Goal: Transaction & Acquisition: Purchase product/service

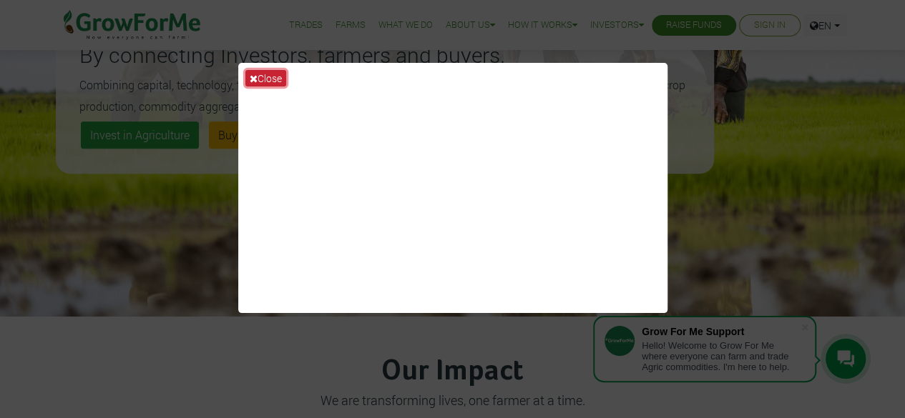
click at [267, 77] on button "Close" at bounding box center [265, 78] width 41 height 16
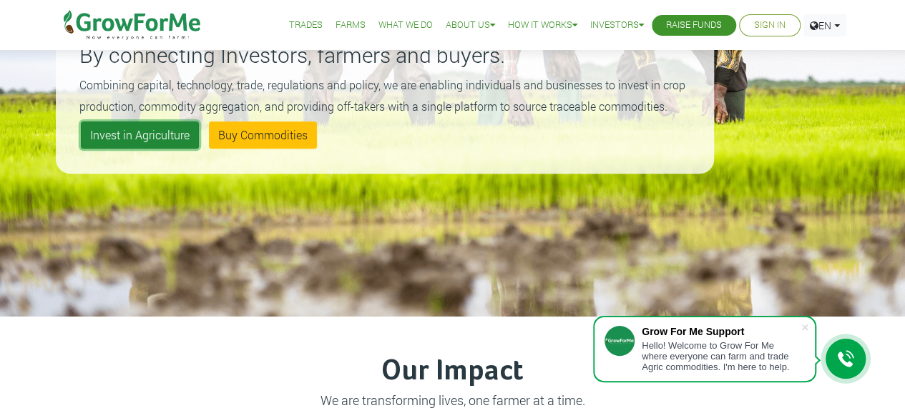
click at [132, 137] on link "Invest in Agriculture" at bounding box center [140, 135] width 118 height 27
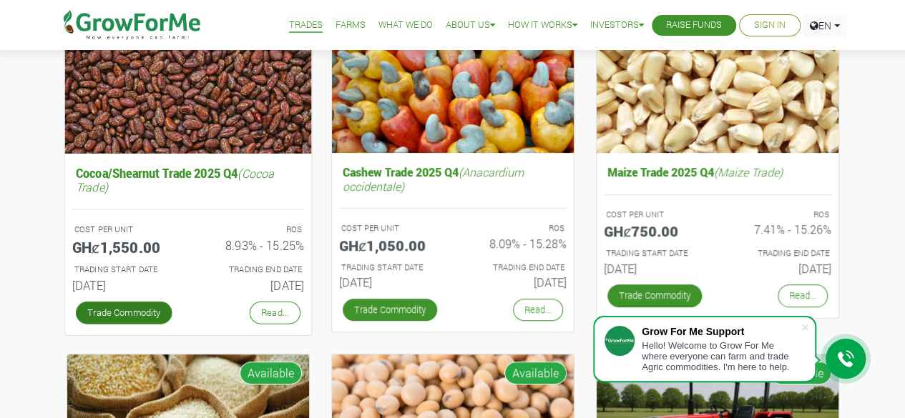
scroll to position [225, 0]
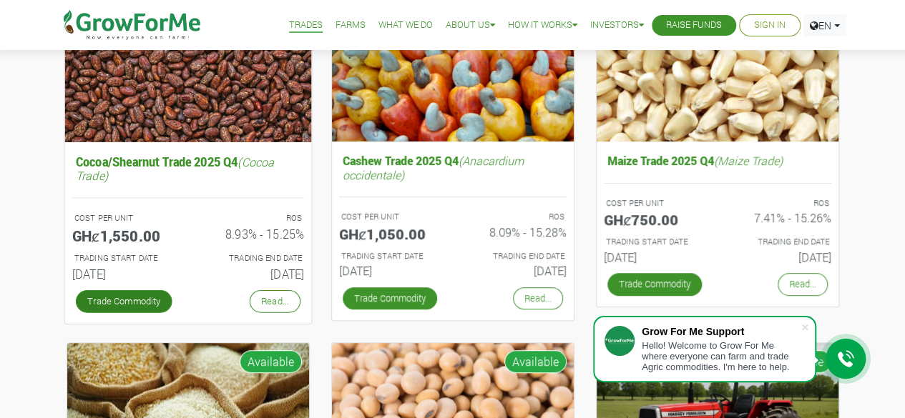
click at [107, 298] on link "Trade Commodity" at bounding box center [123, 301] width 97 height 23
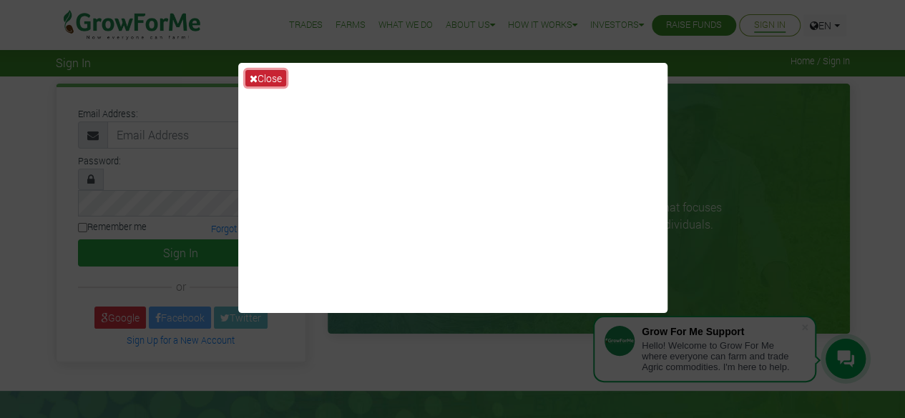
click at [266, 83] on button "Close" at bounding box center [265, 78] width 41 height 16
